Goal: Task Accomplishment & Management: Manage account settings

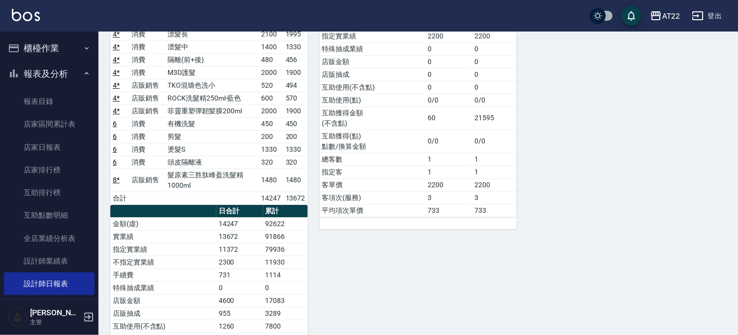
drag, startPoint x: 40, startPoint y: 51, endPoint x: 32, endPoint y: 82, distance: 31.5
click at [40, 51] on button "櫃檯作業" at bounding box center [49, 48] width 91 height 26
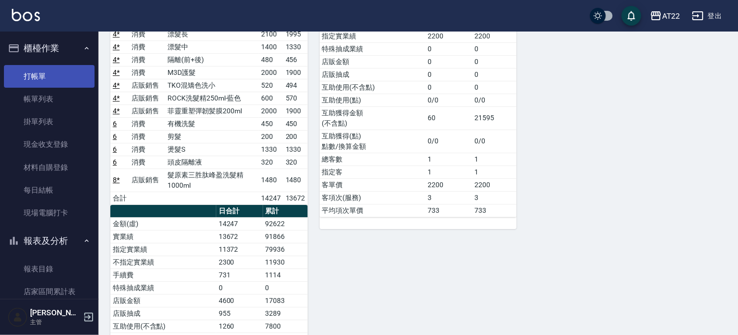
click at [65, 76] on link "打帳單" at bounding box center [49, 76] width 91 height 23
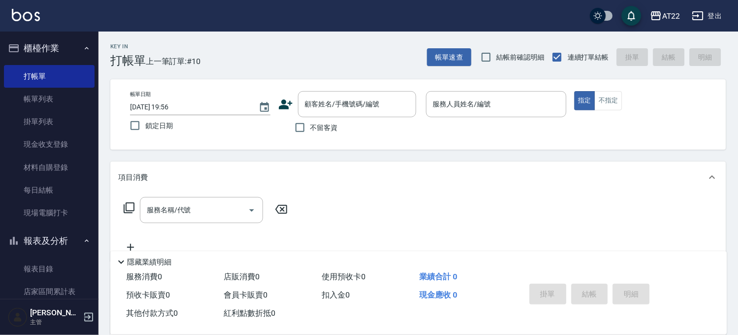
click at [287, 109] on icon at bounding box center [285, 104] width 15 height 15
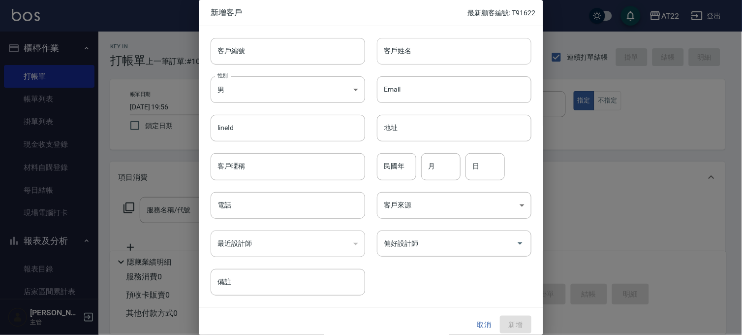
click at [398, 42] on div "客戶姓名 客戶姓名" at bounding box center [454, 51] width 155 height 27
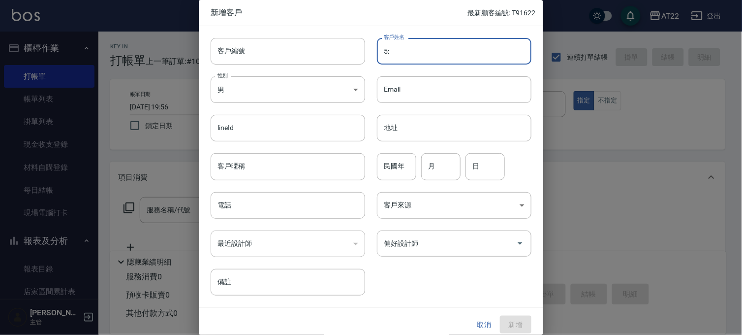
type input "5"
type input "張嘉宇"
click at [290, 208] on input "電話" at bounding box center [288, 205] width 155 height 27
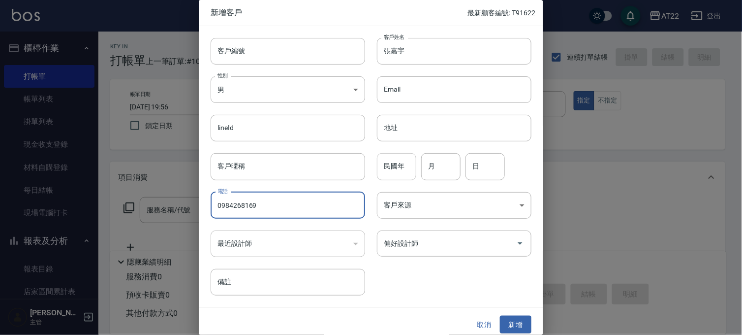
type input "0984268169"
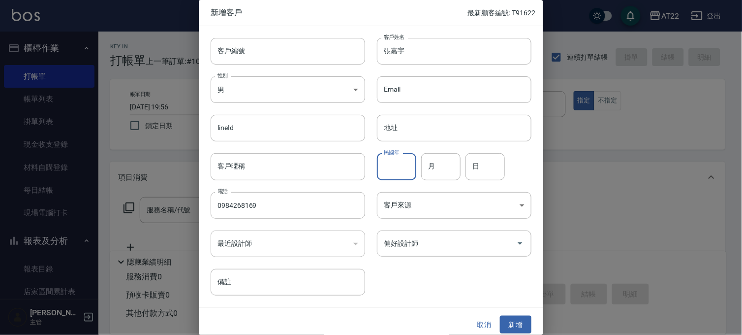
click at [386, 170] on input "民國年" at bounding box center [396, 166] width 39 height 27
click at [386, 170] on input "8" at bounding box center [396, 166] width 39 height 27
type input "83"
click at [432, 163] on input "月" at bounding box center [440, 166] width 39 height 27
type input "5"
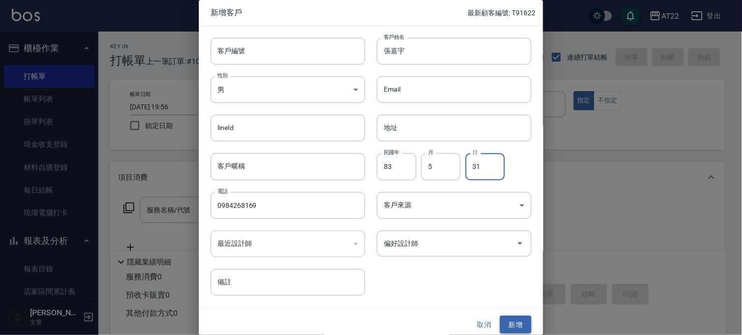
type input "31"
click at [515, 321] on button "新增" at bounding box center [516, 325] width 32 height 18
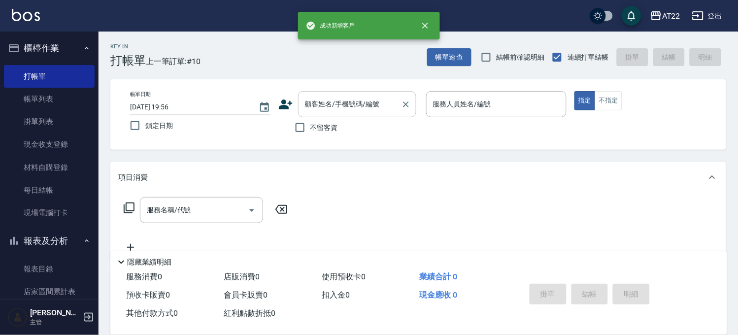
click at [358, 104] on div "顧客姓名/手機號碼/編號 顧客姓名/手機號碼/編號" at bounding box center [357, 104] width 118 height 26
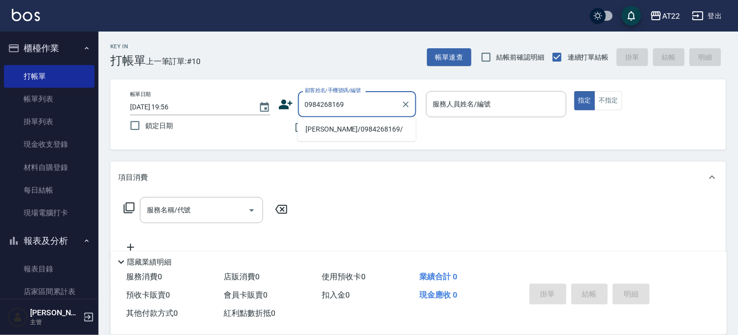
click at [376, 131] on li "[PERSON_NAME]/0984268169/" at bounding box center [356, 129] width 118 height 16
type input "[PERSON_NAME]/0984268169/"
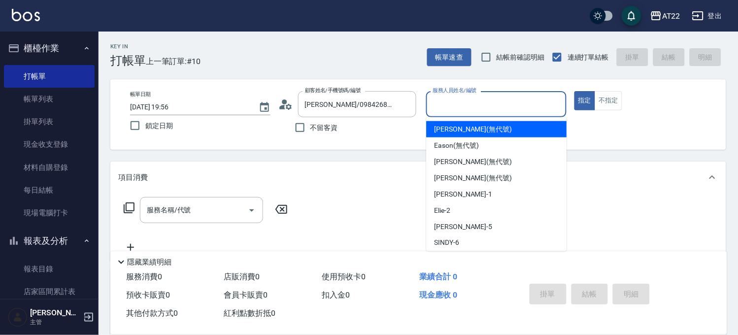
click at [469, 102] on input "服務人員姓名/編號" at bounding box center [495, 104] width 131 height 17
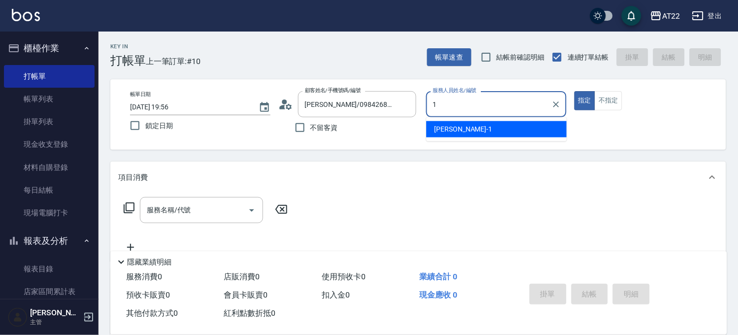
type input "[PERSON_NAME]-1"
type button "true"
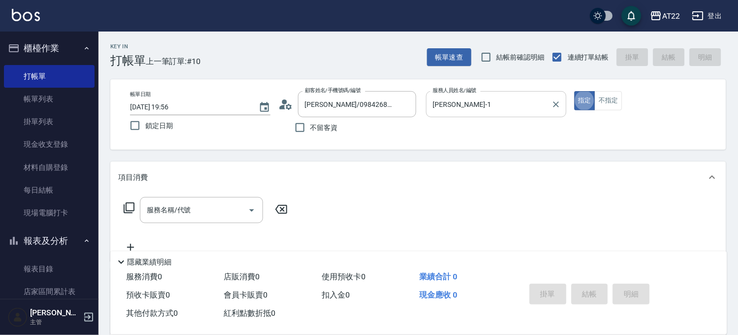
click at [464, 100] on input "[PERSON_NAME]-1" at bounding box center [488, 104] width 117 height 17
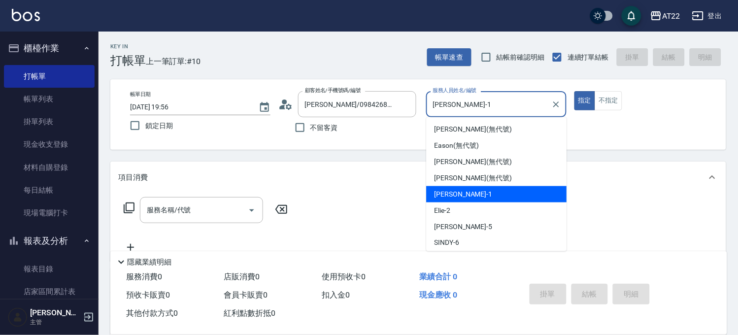
click at [464, 100] on input "[PERSON_NAME]-1" at bounding box center [488, 104] width 117 height 17
type input "[PERSON_NAME]-5"
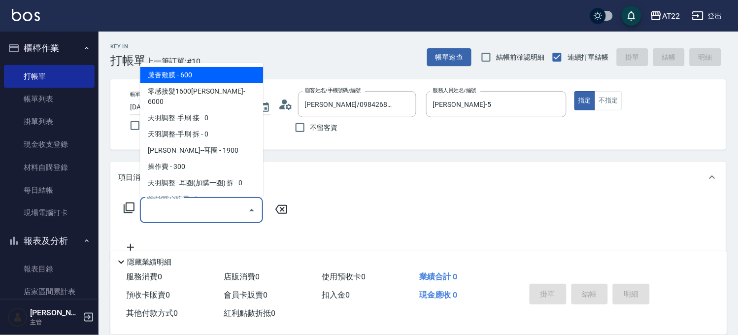
click at [204, 213] on input "服務名稱/代號" at bounding box center [193, 209] width 99 height 17
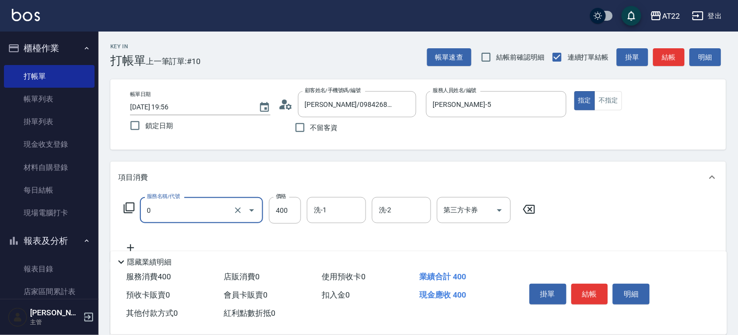
type input "有機洗髮(0)"
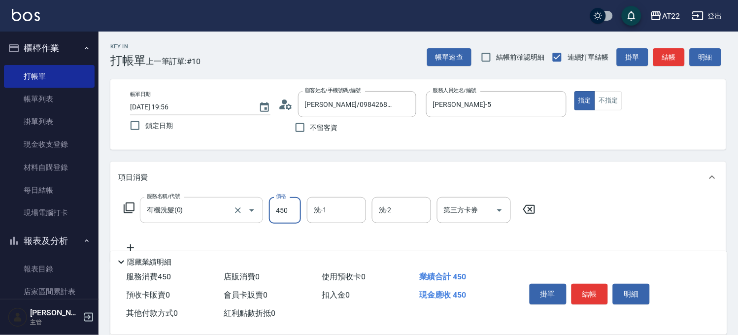
type input "450"
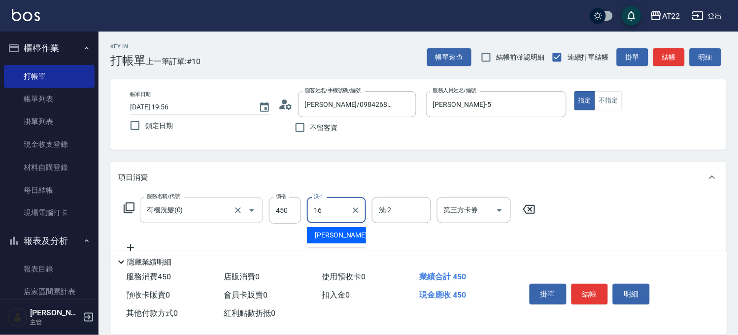
type input "[PERSON_NAME]-16"
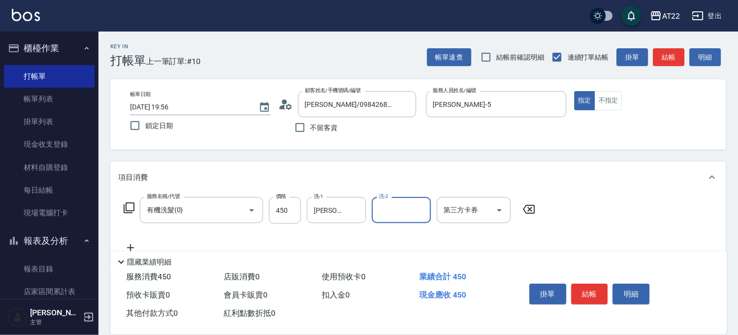
click at [133, 244] on icon at bounding box center [130, 248] width 25 height 12
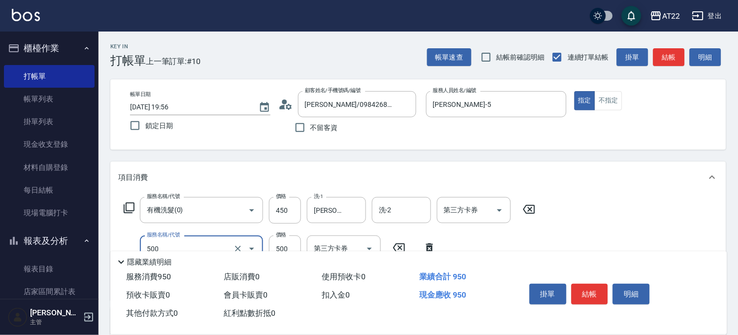
type input "剪髮(500)"
type input "450"
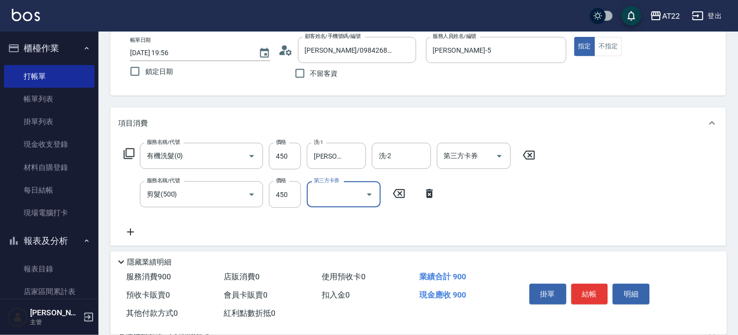
scroll to position [55, 0]
click at [136, 230] on icon at bounding box center [130, 232] width 25 height 12
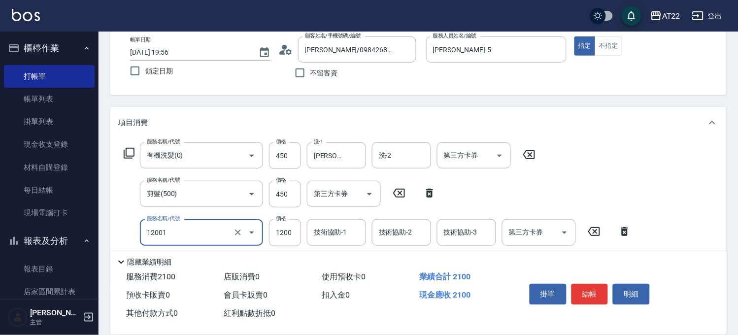
type input "燙髮S(12001)"
type input "1700"
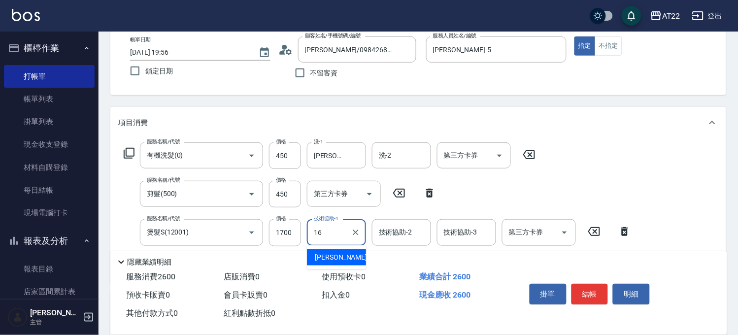
type input "[PERSON_NAME]-16"
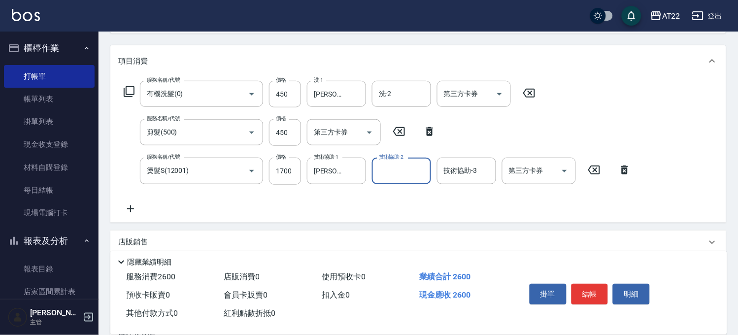
scroll to position [164, 0]
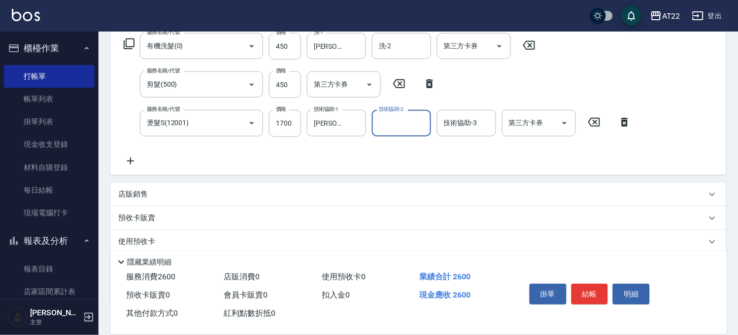
click at [127, 156] on icon at bounding box center [130, 161] width 25 height 12
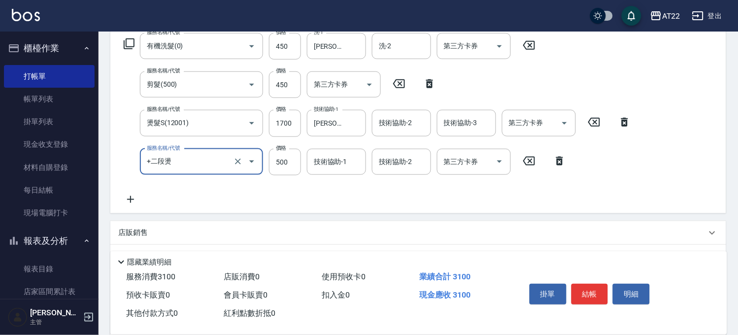
type input "+二段燙"
click at [215, 165] on input "+二段燙" at bounding box center [187, 161] width 87 height 17
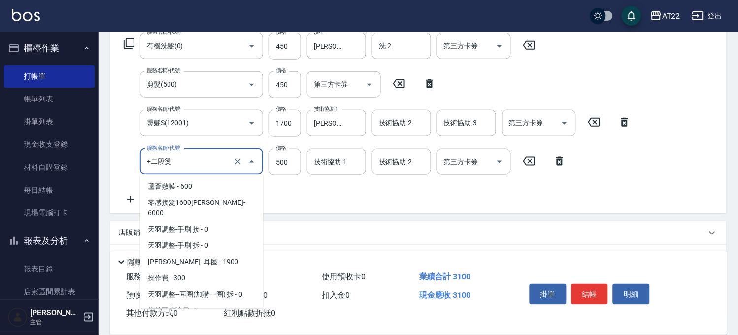
click at [215, 165] on input "+二段燙" at bounding box center [187, 161] width 87 height 17
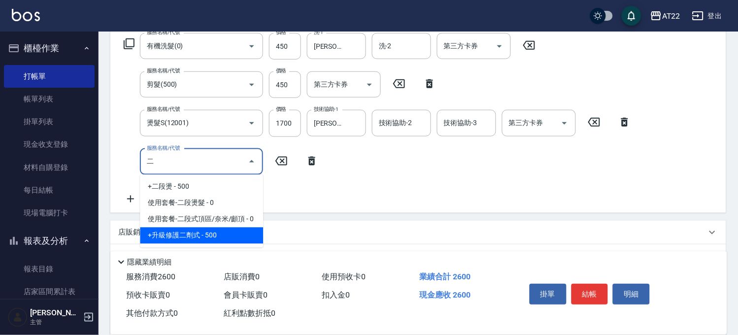
click at [206, 237] on span "+升級修護二劑式 - 500" at bounding box center [201, 235] width 123 height 16
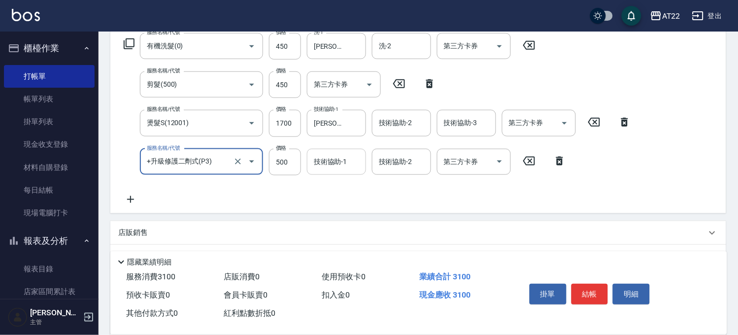
type input "+升級修護二劑式(P3)"
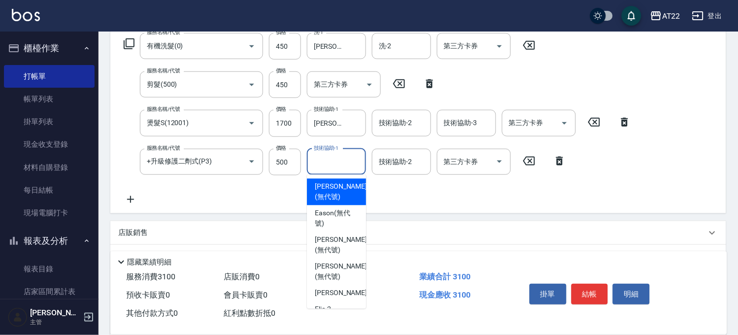
click at [347, 165] on input "技術協助-1" at bounding box center [336, 161] width 50 height 17
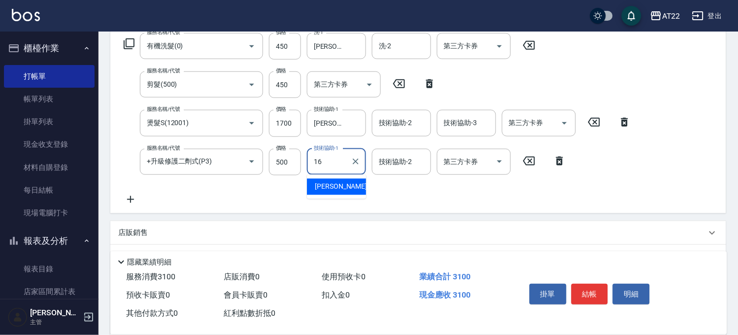
type input "[PERSON_NAME]-16"
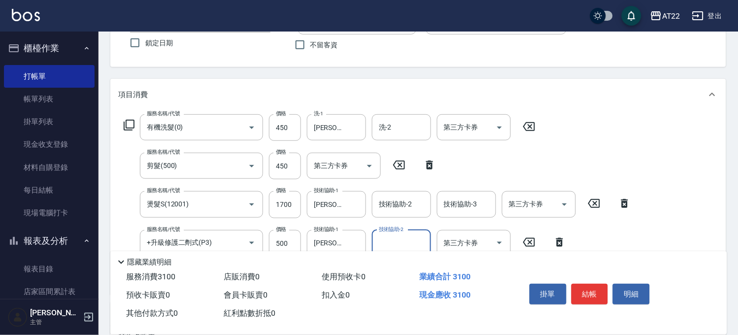
scroll to position [0, 0]
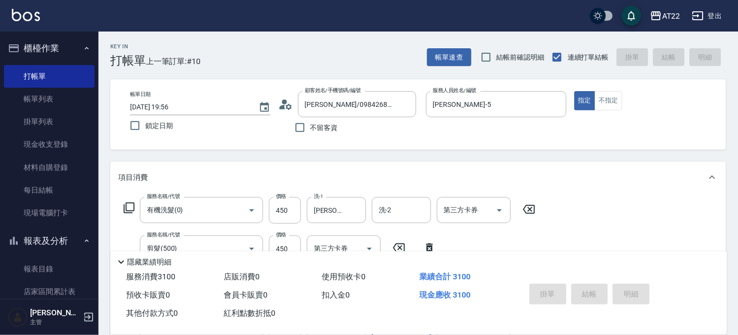
type input "[DATE] 19:58"
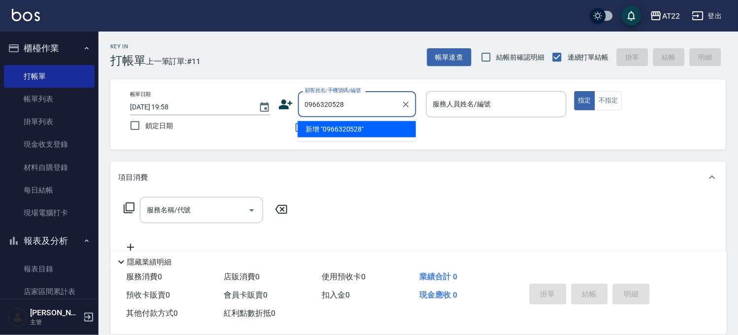
type input "0966320528"
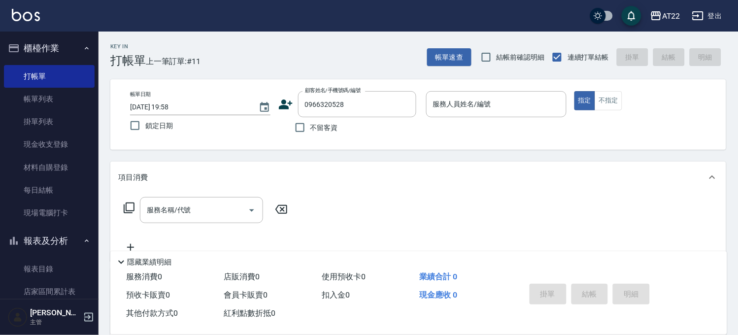
click at [283, 110] on div "顧客姓名/手機號碼/編號 0966320528 顧客姓名/手機號碼/編號" at bounding box center [348, 104] width 140 height 26
click at [283, 109] on icon at bounding box center [286, 104] width 14 height 10
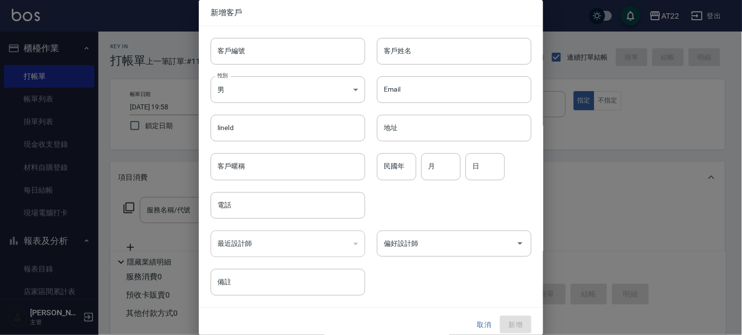
type input "0966320528"
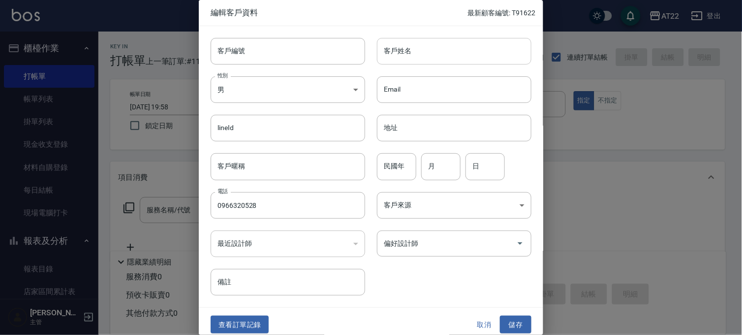
click at [403, 48] on input "客戶姓名" at bounding box center [454, 51] width 155 height 27
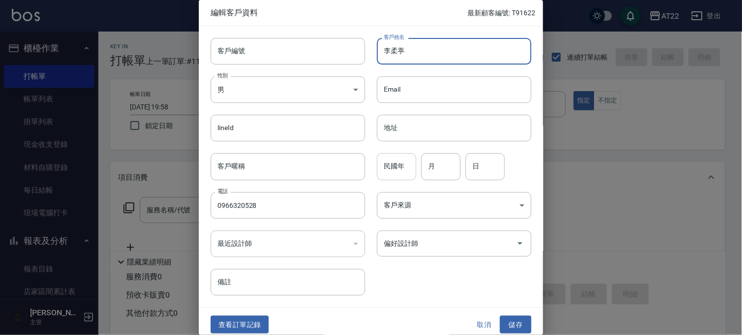
type input "李柔葶"
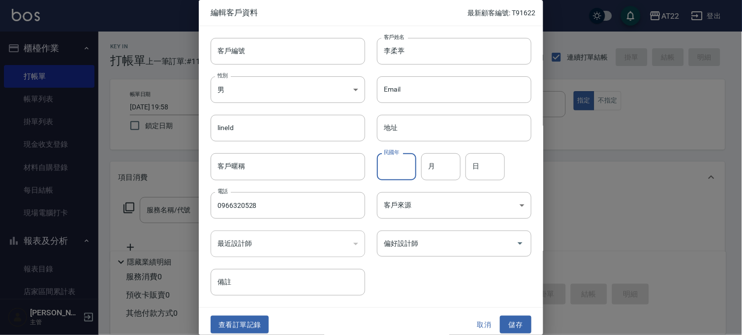
click at [400, 163] on input "民國年" at bounding box center [396, 166] width 39 height 27
type input "84"
type input "8"
type input "17"
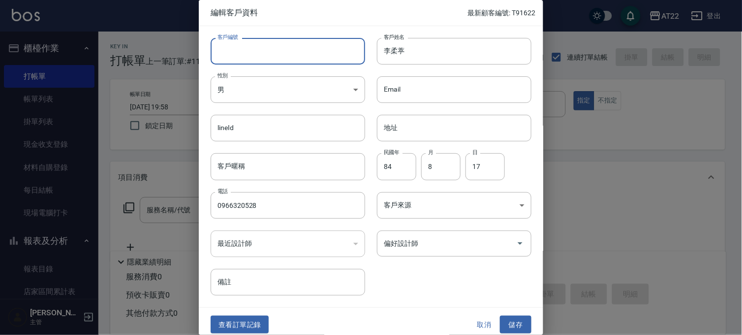
click at [289, 52] on input "客戶編號" at bounding box center [288, 51] width 155 height 27
type input "t"
type input "T91625 27 09 22"
click at [508, 322] on button "儲存" at bounding box center [516, 325] width 32 height 18
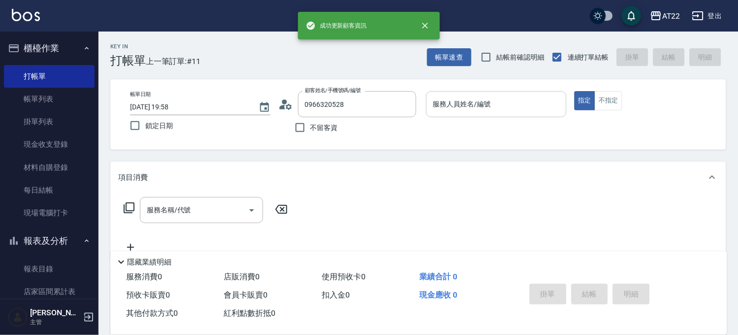
click at [487, 114] on div "服務人員姓名/編號" at bounding box center [496, 104] width 140 height 26
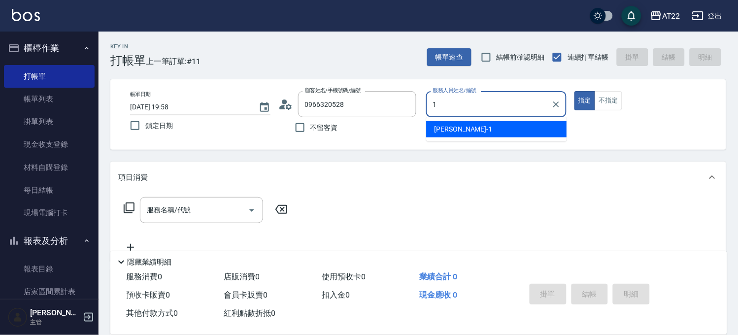
type input "[PERSON_NAME]-1"
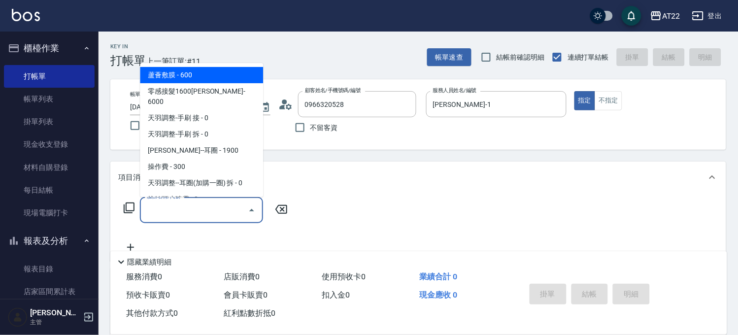
click at [235, 209] on input "服務名稱/代號" at bounding box center [193, 209] width 99 height 17
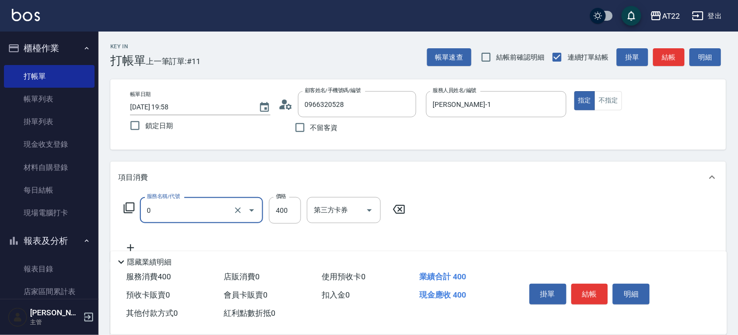
type input "有機洗髮(0)"
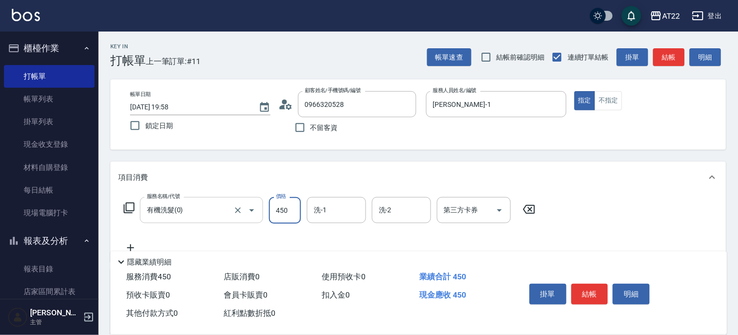
type input "450"
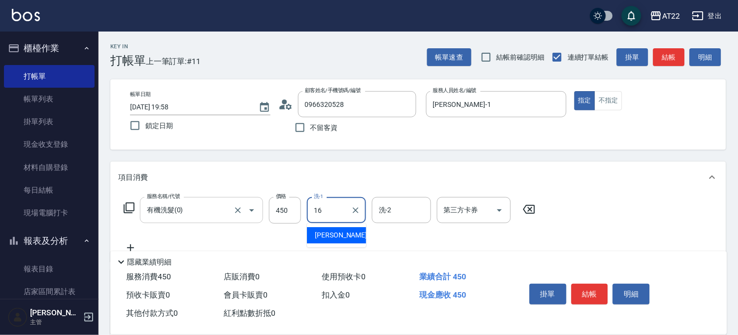
type input "[PERSON_NAME]-16"
click at [130, 245] on icon at bounding box center [130, 247] width 7 height 7
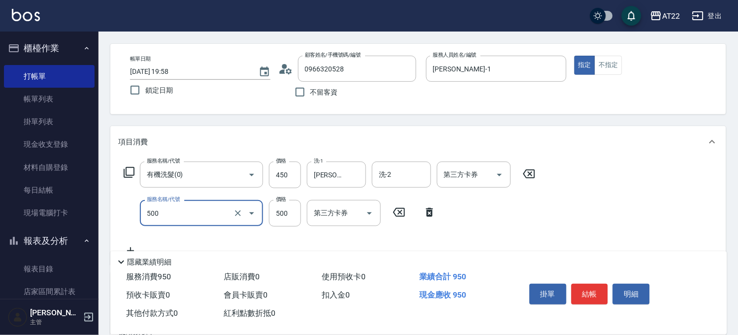
scroll to position [55, 0]
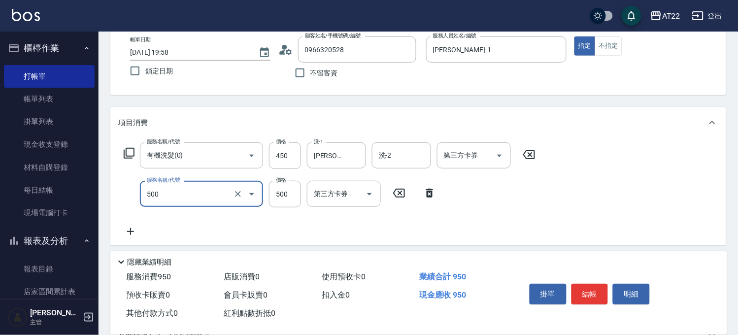
type input "剪髮(500)"
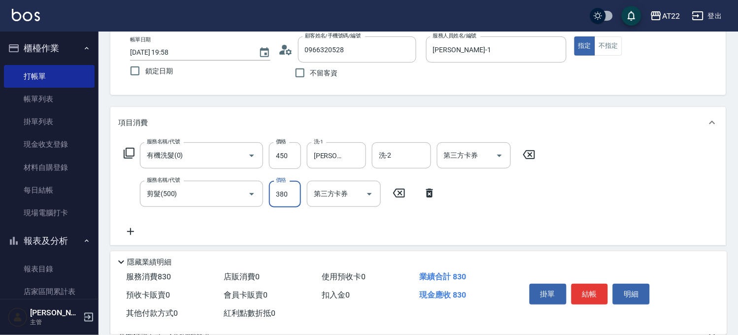
type input "380"
click at [125, 232] on icon at bounding box center [130, 232] width 25 height 12
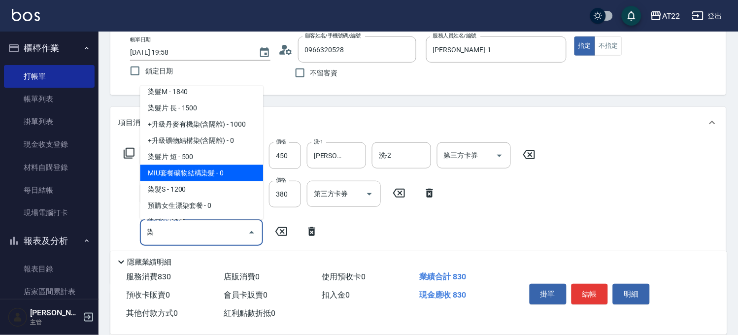
scroll to position [109, 0]
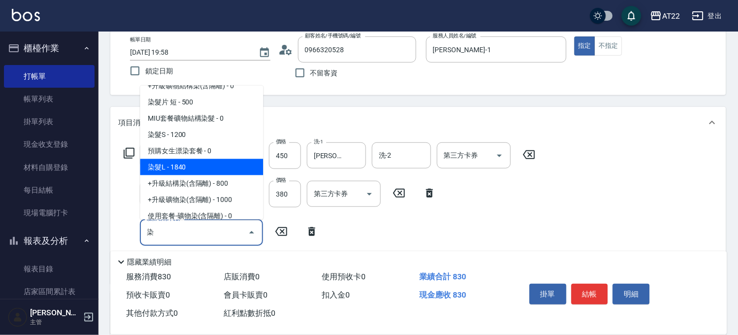
click at [195, 161] on span "染髮L - 1840" at bounding box center [201, 167] width 123 height 16
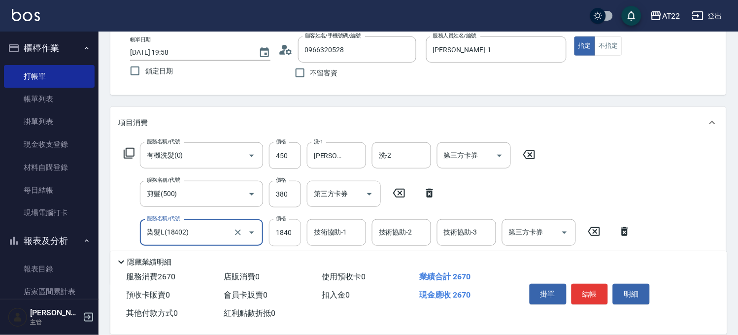
type input "染髮L(18402)"
click at [288, 238] on input "1840" at bounding box center [285, 232] width 32 height 27
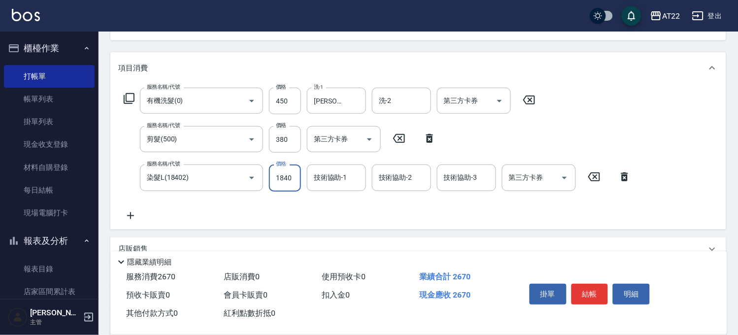
click at [129, 212] on icon at bounding box center [130, 216] width 25 height 12
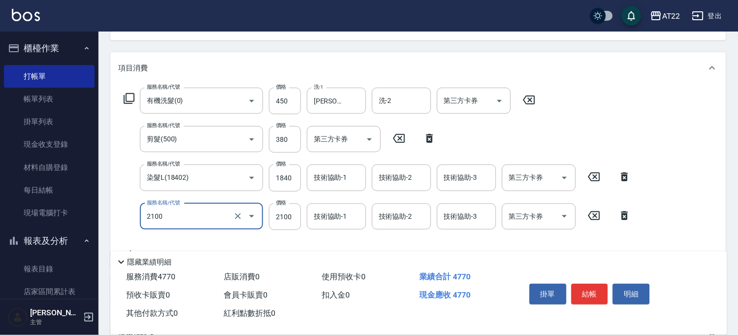
type input "漂髮長(2100)"
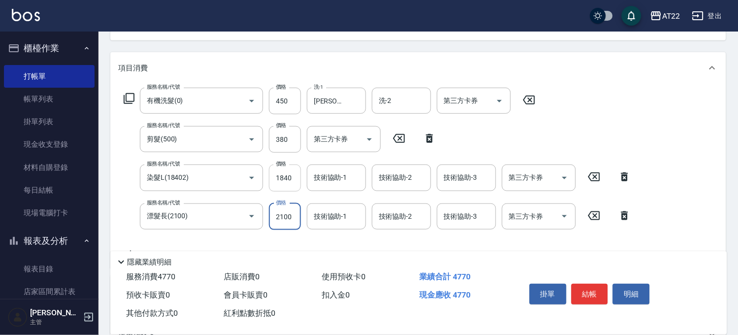
click at [291, 183] on input "1840" at bounding box center [285, 177] width 32 height 27
type input "2470"
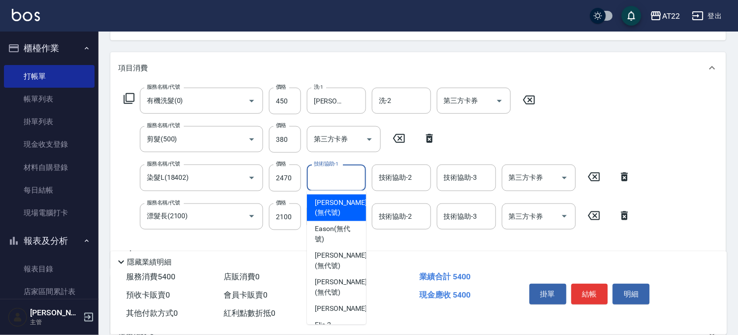
click at [344, 178] on input "技術協助-1" at bounding box center [336, 177] width 50 height 17
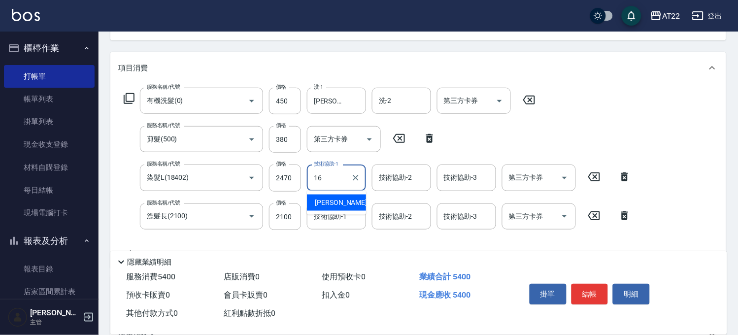
type input "[PERSON_NAME]-16"
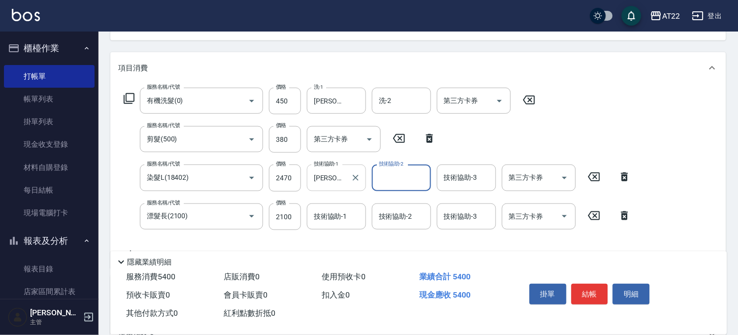
scroll to position [219, 0]
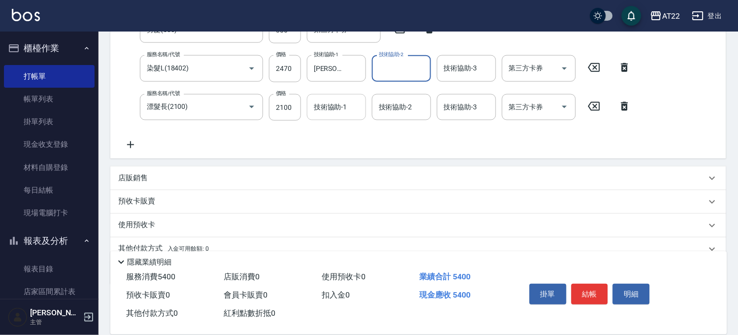
click at [340, 105] on input "技術協助-1" at bounding box center [336, 106] width 50 height 17
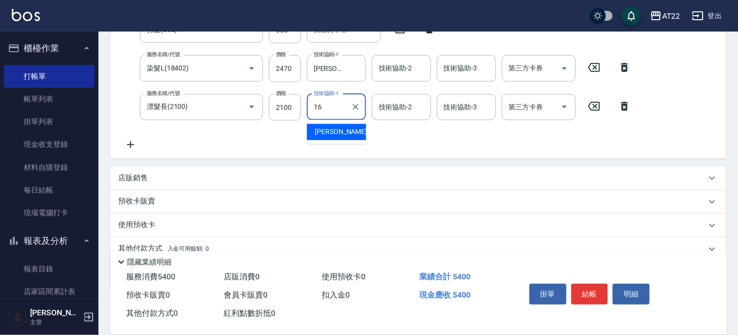
type input "[PERSON_NAME]-16"
click at [126, 141] on icon at bounding box center [130, 145] width 25 height 12
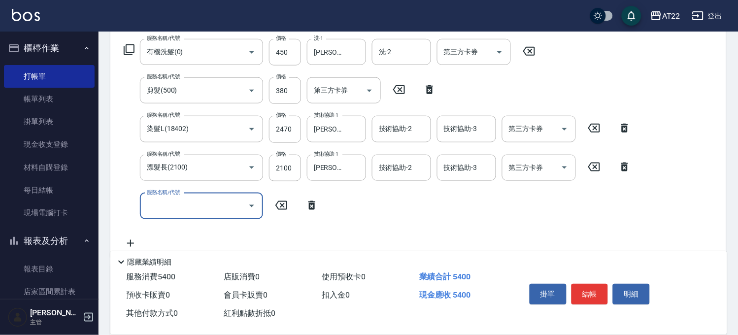
scroll to position [207, 0]
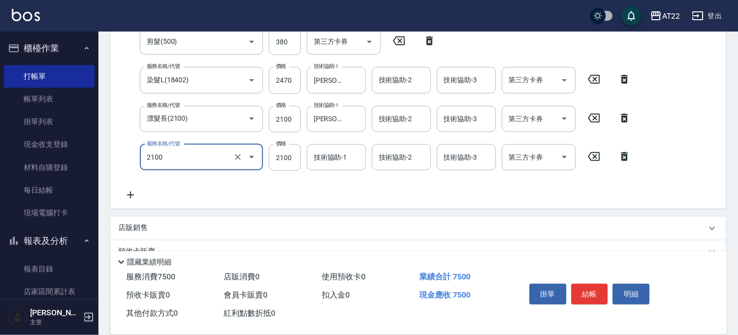
type input "漂髮長(2100)"
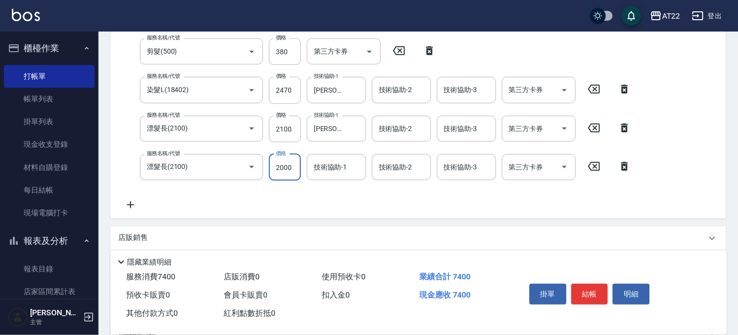
type input "2000"
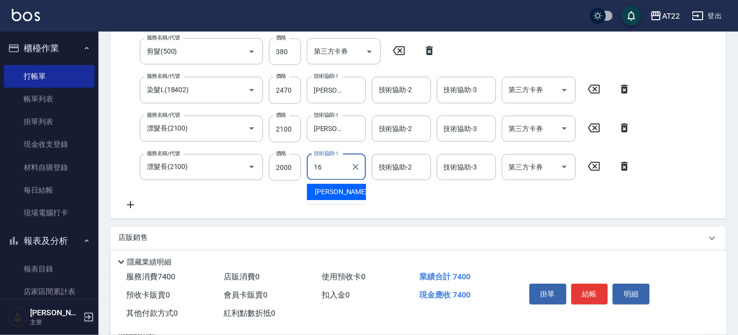
type input "[PERSON_NAME]-16"
click at [135, 202] on icon at bounding box center [130, 205] width 25 height 12
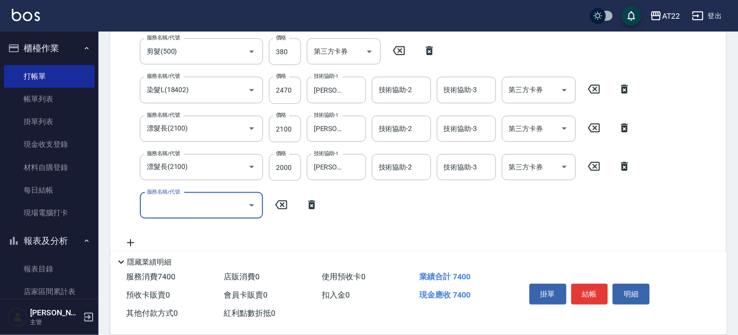
type input "1"
type input "晶漾深層護髮(80011)"
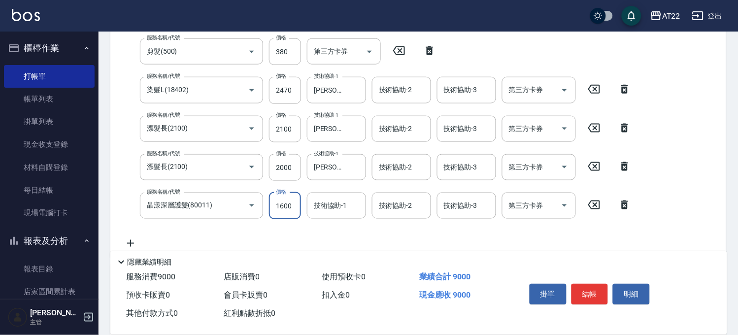
type input "1600"
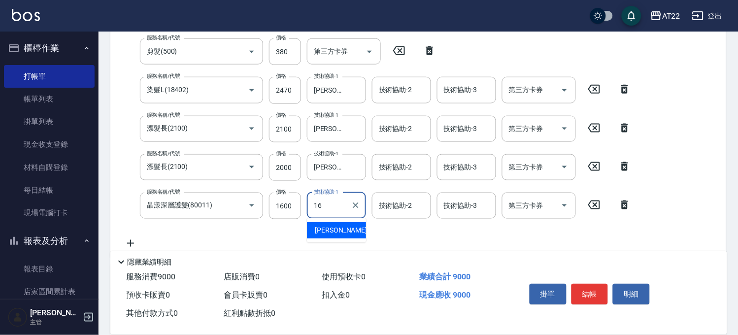
type input "[PERSON_NAME]-16"
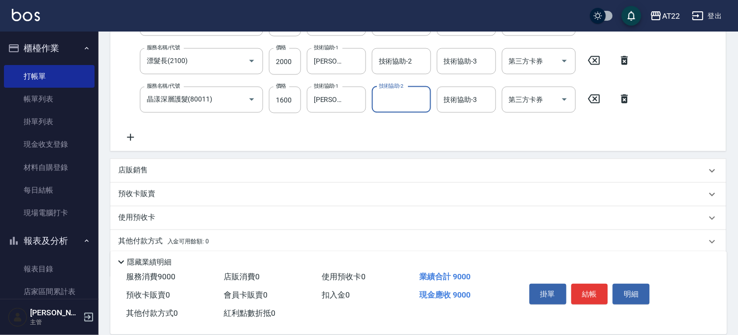
scroll to position [338, 0]
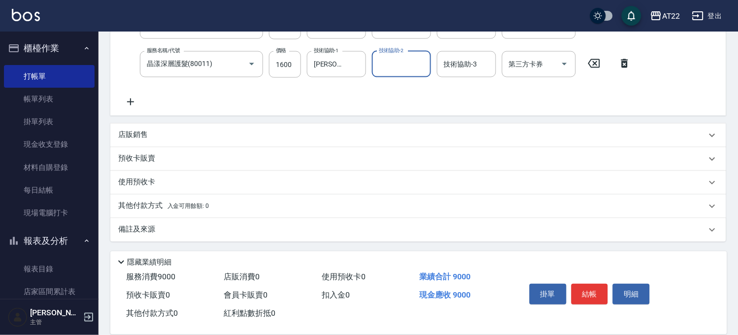
click at [133, 130] on p "店販銷售" at bounding box center [133, 135] width 30 height 10
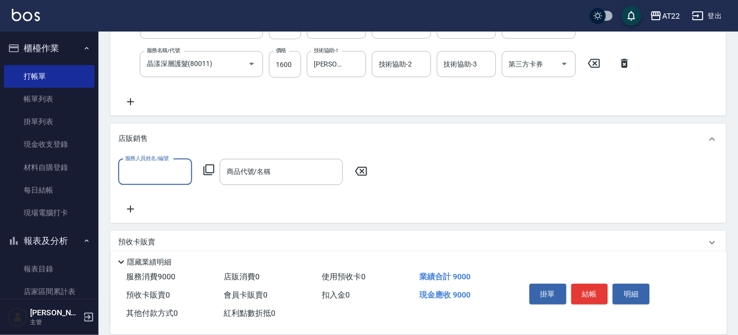
scroll to position [0, 0]
type input "[PERSON_NAME]-1"
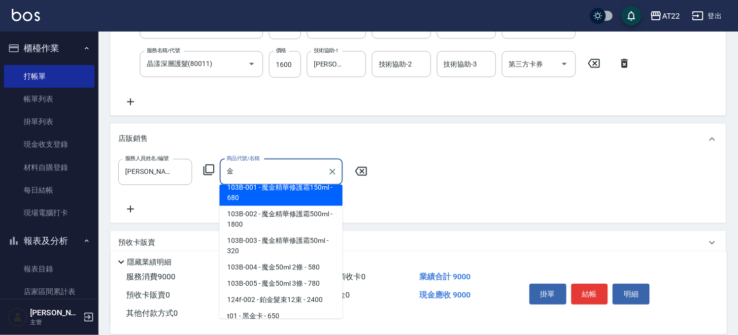
scroll to position [51, 0]
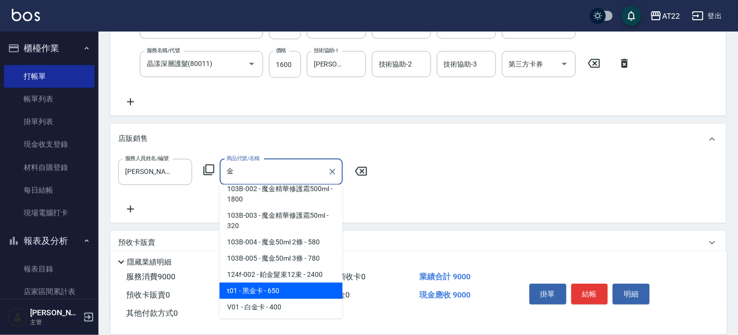
click at [288, 290] on span "t01 - 黑金卡 - 650" at bounding box center [281, 291] width 123 height 16
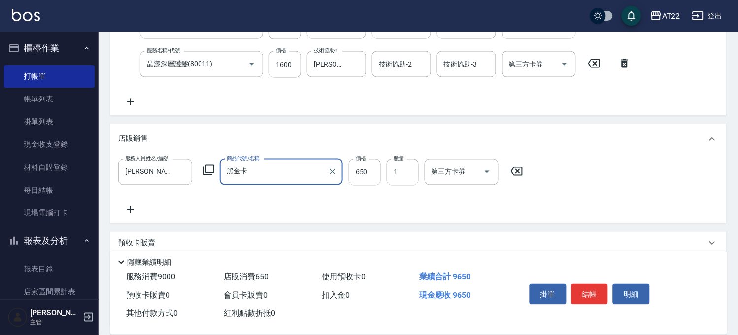
type input "黑金卡"
click at [136, 205] on icon at bounding box center [130, 210] width 25 height 12
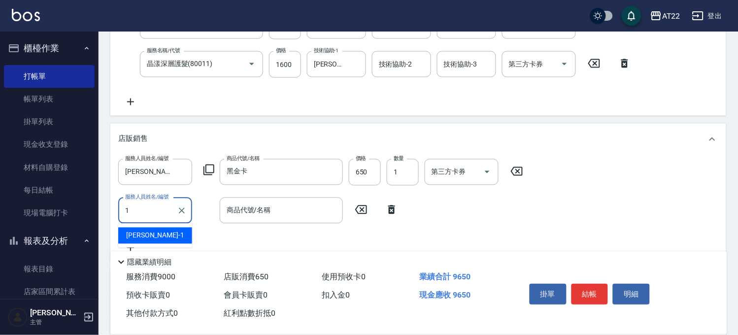
type input "[PERSON_NAME]-1"
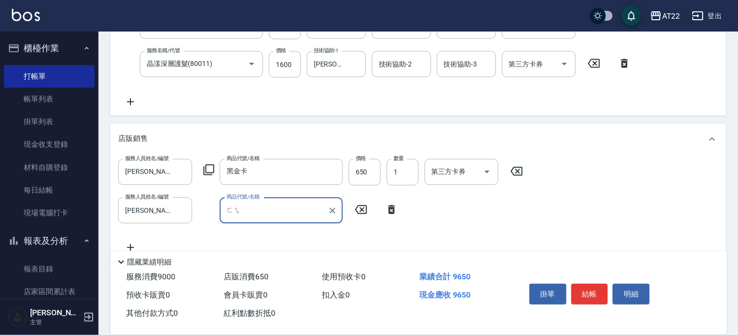
type input "非"
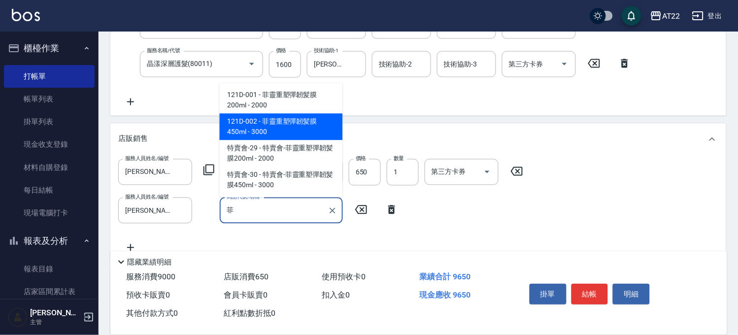
click at [273, 126] on span "121D-002 - 菲靈重塑彈韌髪膜450ml - 3000" at bounding box center [281, 127] width 123 height 27
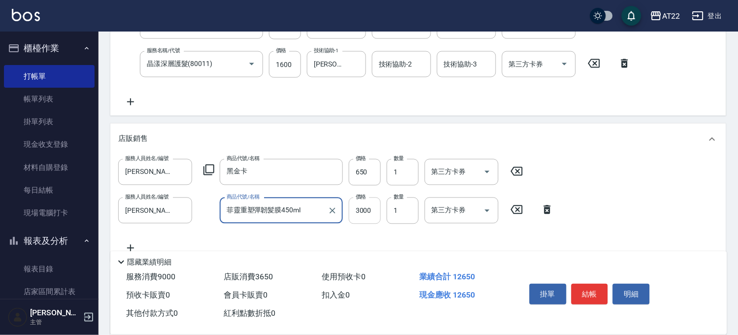
type input "菲靈重塑彈韌髪膜450ml"
click at [365, 213] on input "3000" at bounding box center [365, 210] width 32 height 27
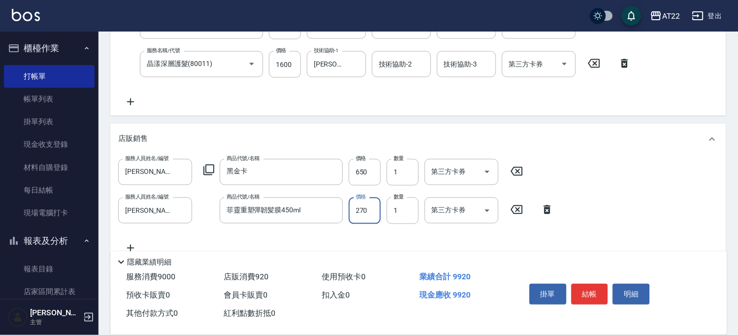
type input "2700"
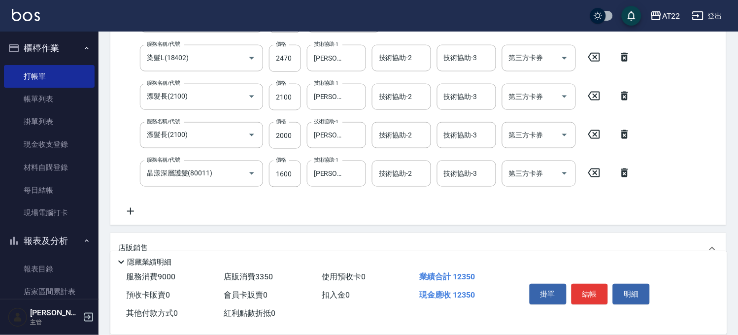
scroll to position [10, 0]
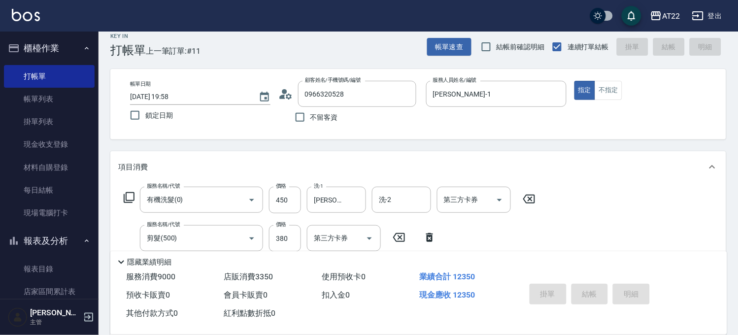
type input "[DATE] 20:03"
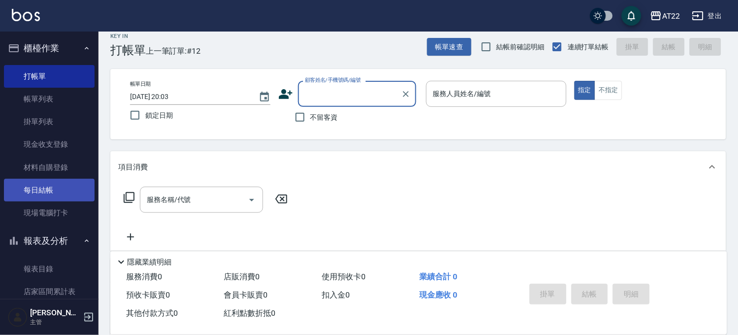
click at [49, 185] on link "每日結帳" at bounding box center [49, 190] width 91 height 23
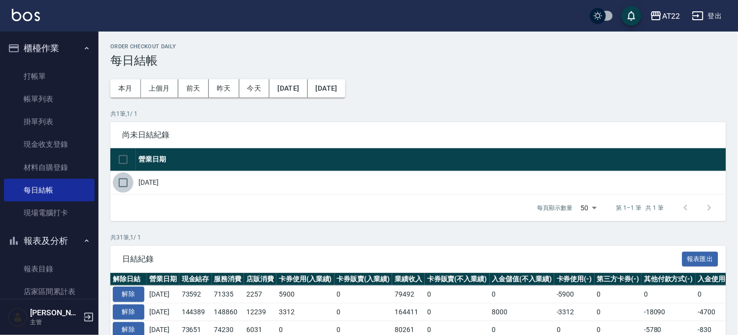
click at [130, 180] on input "checkbox" at bounding box center [123, 182] width 21 height 21
checkbox input "true"
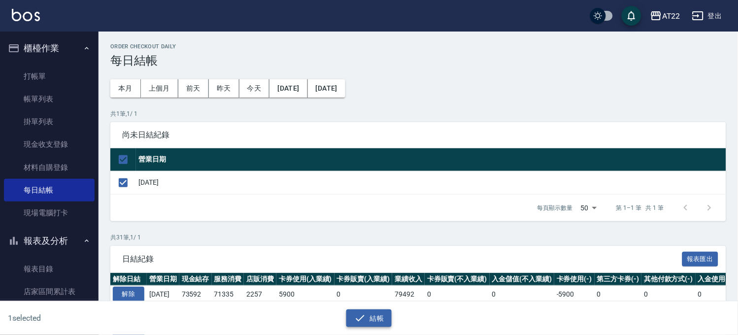
click at [376, 309] on button "結帳" at bounding box center [369, 318] width 46 height 18
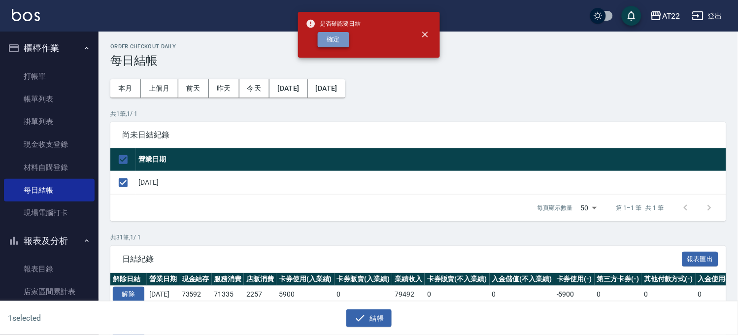
click at [342, 44] on button "確定" at bounding box center [334, 39] width 32 height 15
checkbox input "false"
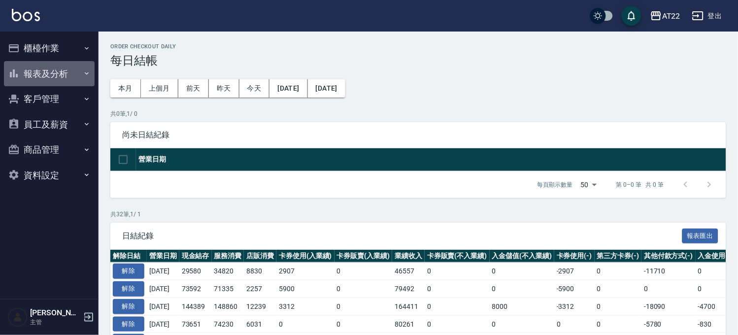
click at [52, 65] on button "報表及分析" at bounding box center [49, 74] width 91 height 26
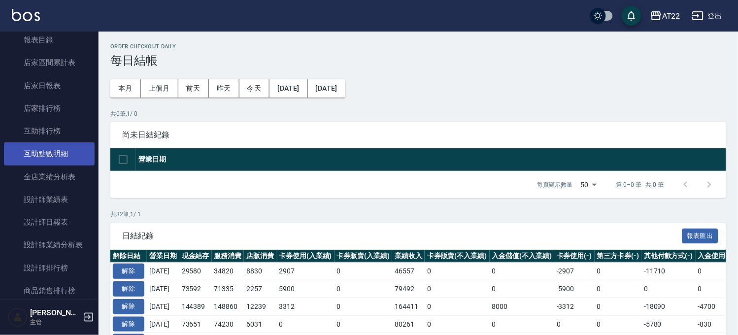
scroll to position [109, 0]
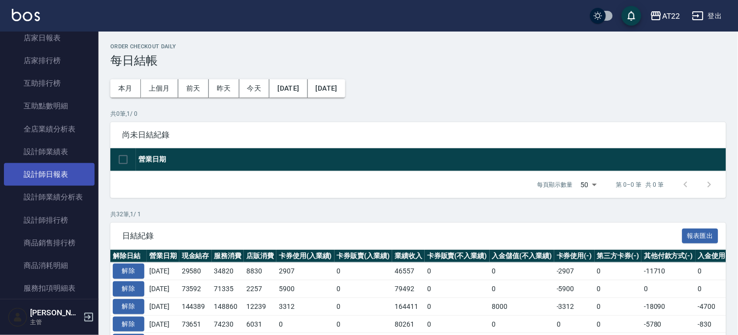
click at [65, 170] on link "設計師日報表" at bounding box center [49, 174] width 91 height 23
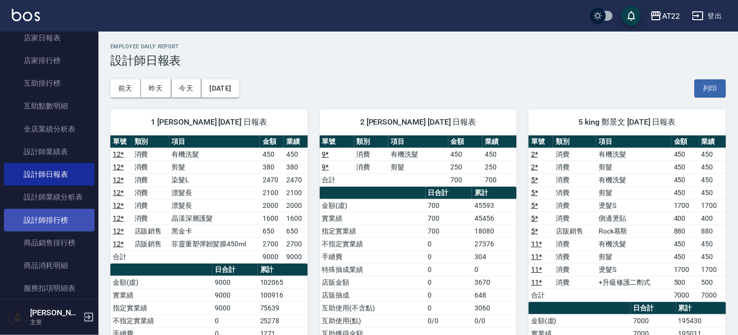
click at [69, 218] on link "設計師排行榜" at bounding box center [49, 220] width 91 height 23
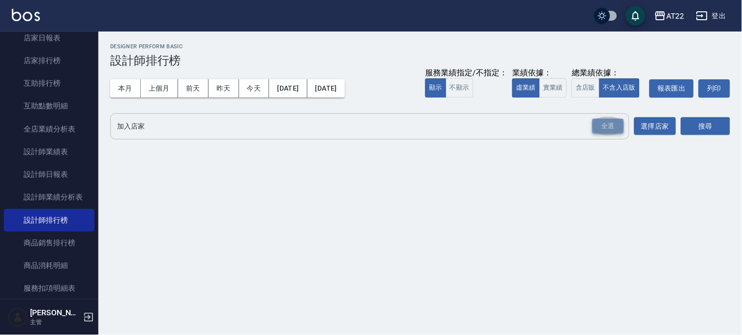
click at [614, 131] on div "全選" at bounding box center [609, 126] width 32 height 15
click at [719, 125] on button "搜尋" at bounding box center [705, 127] width 49 height 18
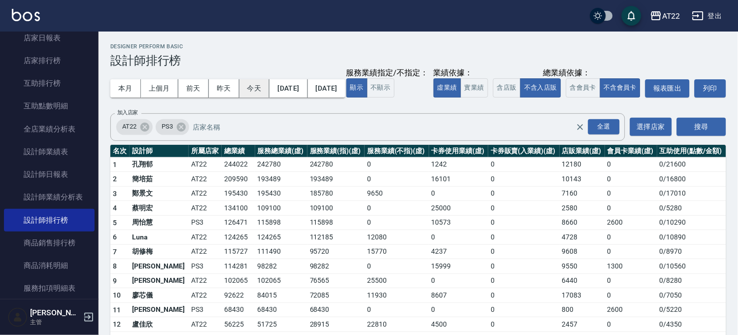
click at [249, 89] on button "今天" at bounding box center [254, 88] width 31 height 18
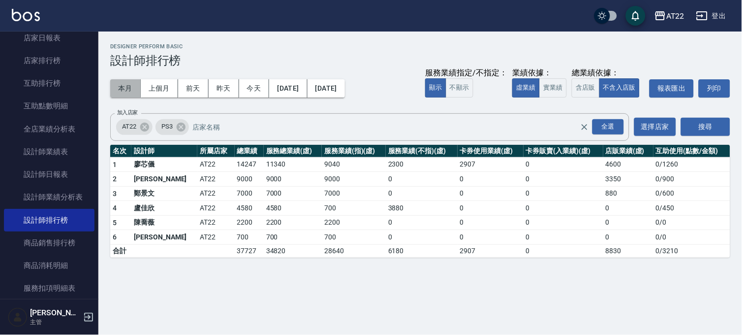
click at [134, 84] on button "本月" at bounding box center [125, 88] width 31 height 18
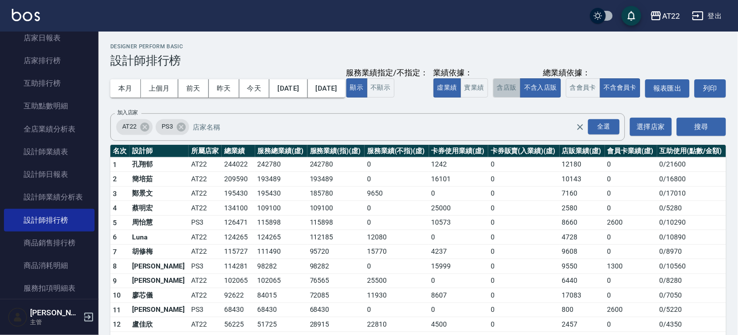
click at [493, 97] on button "含店販" at bounding box center [507, 87] width 28 height 19
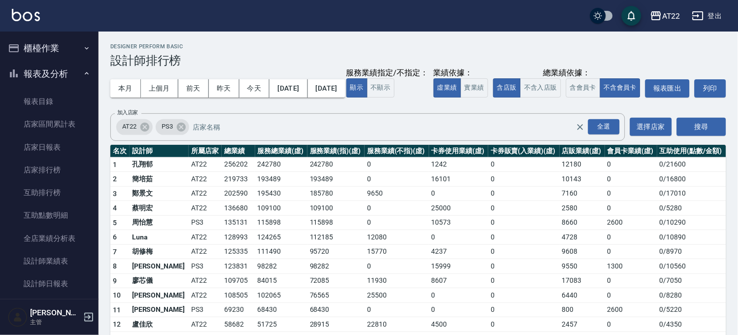
click at [62, 70] on button "報表及分析" at bounding box center [49, 74] width 91 height 26
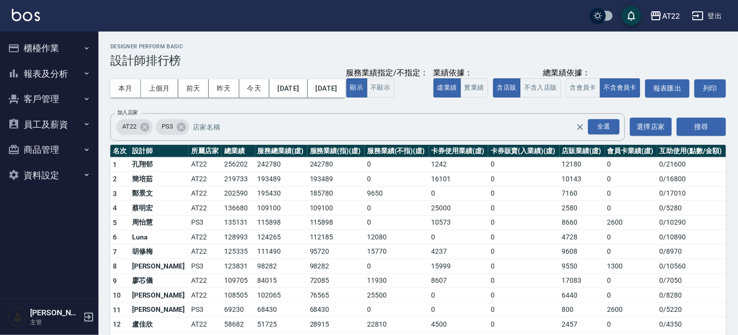
click at [60, 36] on button "櫃檯作業" at bounding box center [49, 48] width 91 height 26
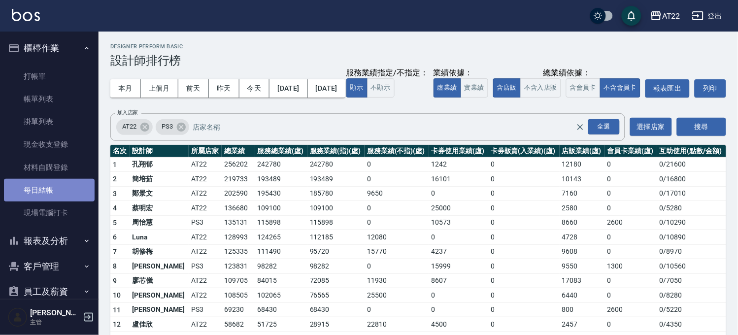
click at [64, 188] on link "每日結帳" at bounding box center [49, 190] width 91 height 23
